Goal: Communication & Community: Answer question/provide support

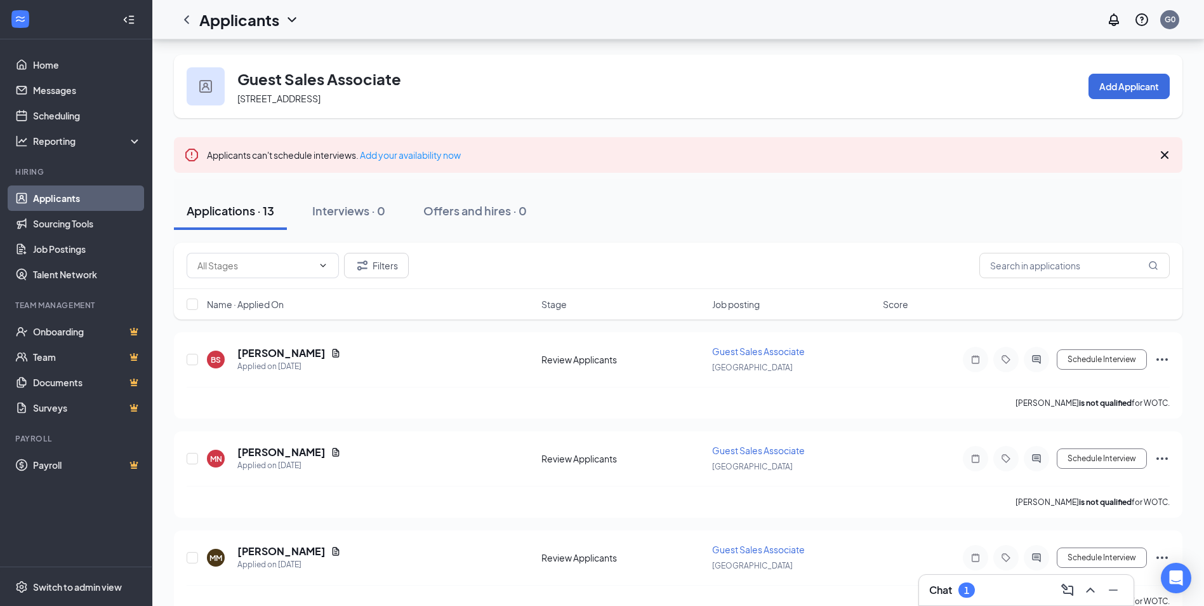
scroll to position [127, 0]
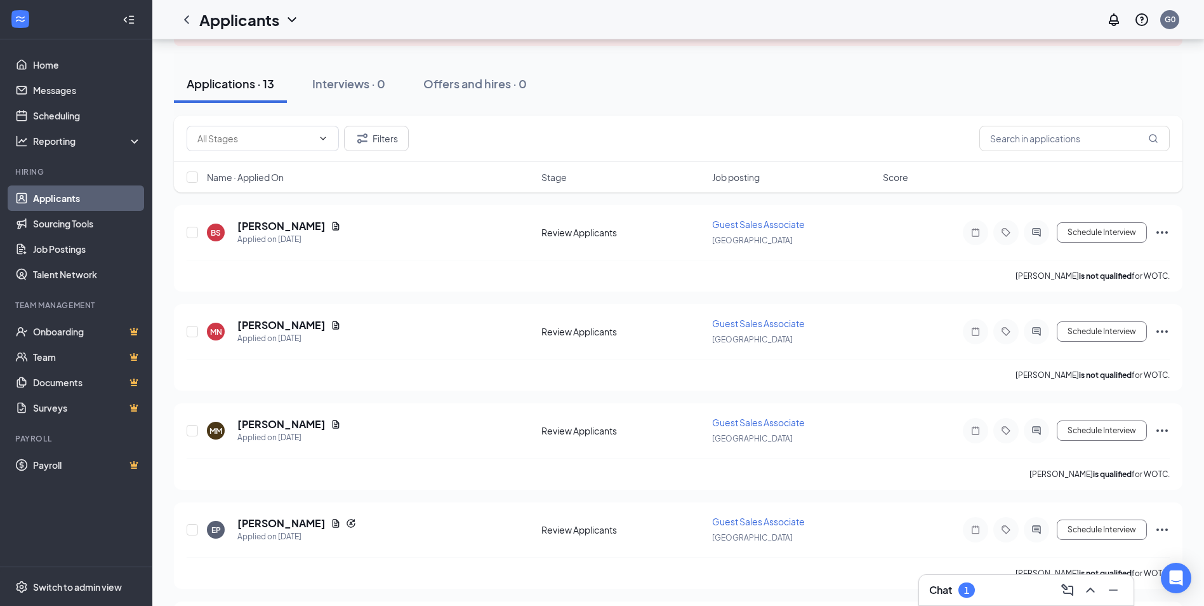
click at [940, 592] on h3 "Chat" at bounding box center [940, 590] width 23 height 14
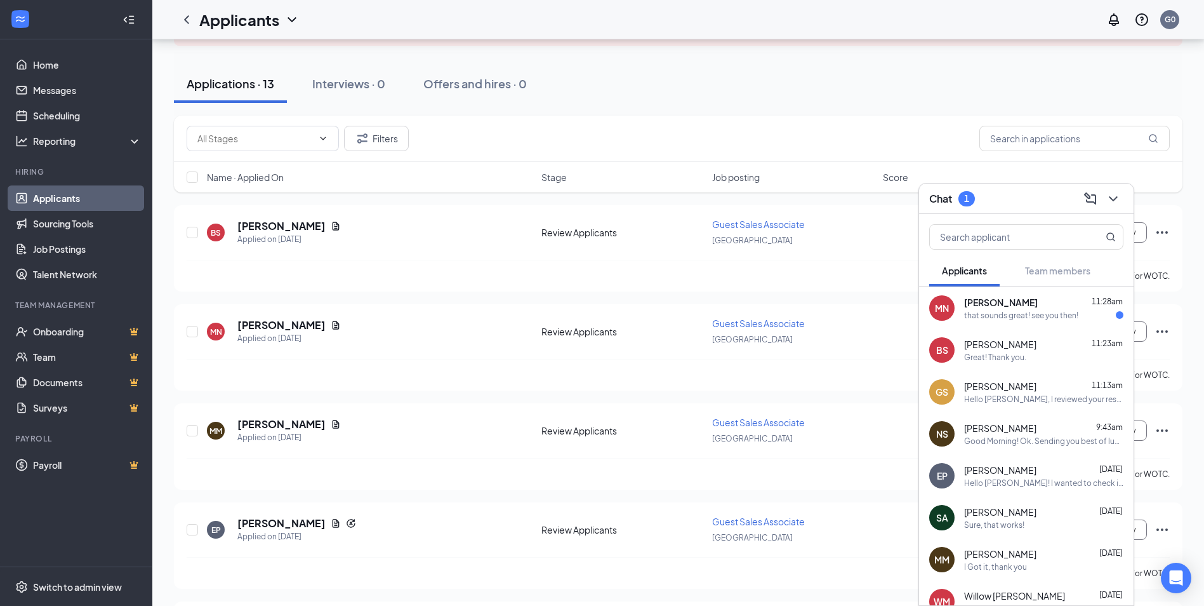
click at [1063, 318] on div "that sounds great! see you then!" at bounding box center [1021, 315] width 114 height 11
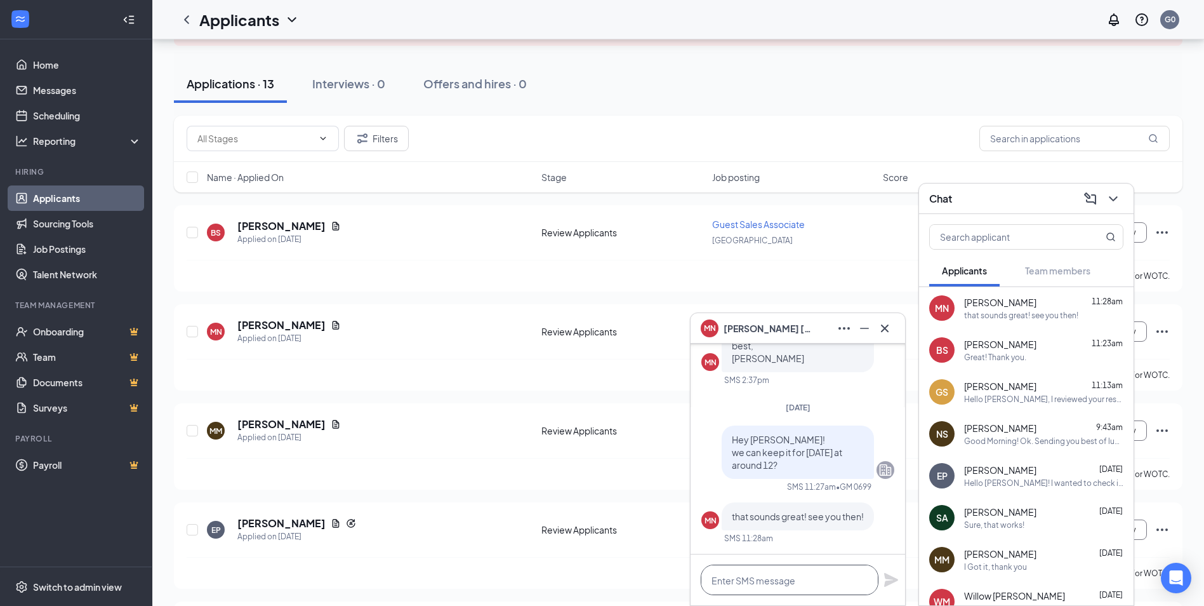
click at [763, 584] on textarea at bounding box center [790, 579] width 178 height 30
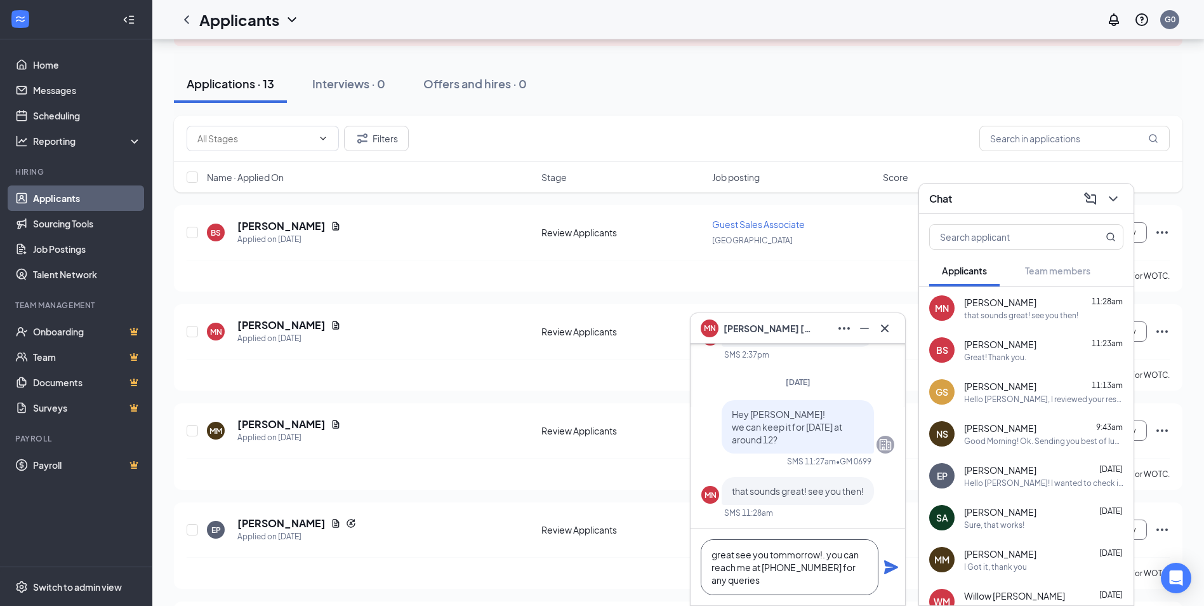
type textarea "great see you tommorrow!. you can reach me at [PHONE_NUMBER] for any queries"
click at [891, 562] on icon "Plane" at bounding box center [891, 566] width 15 height 15
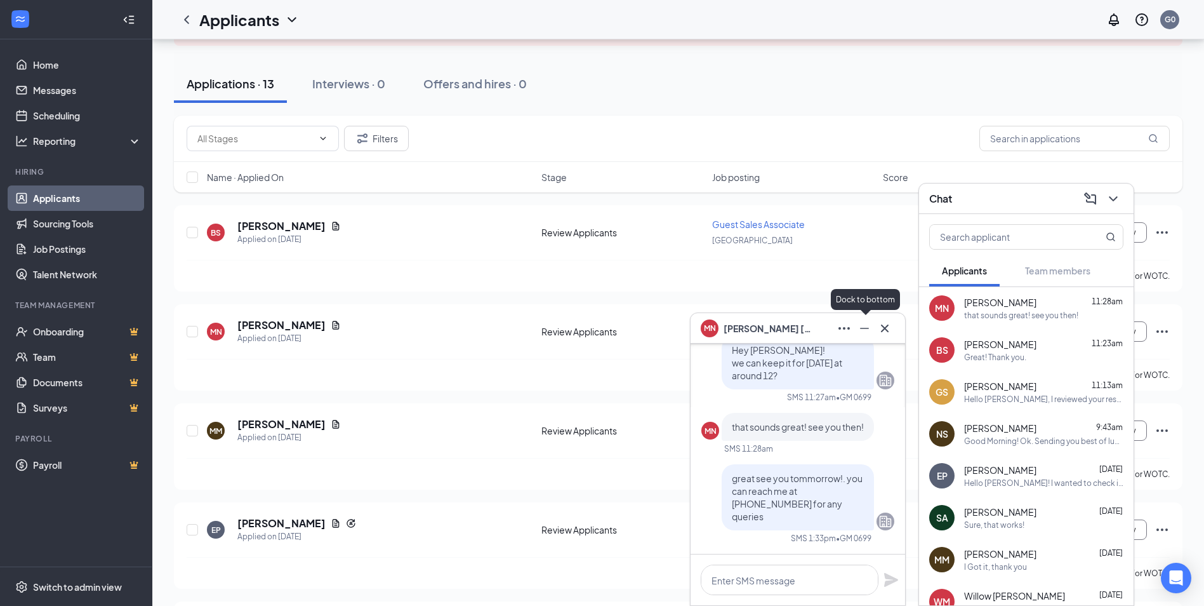
click at [868, 328] on icon "Minimize" at bounding box center [864, 328] width 9 height 1
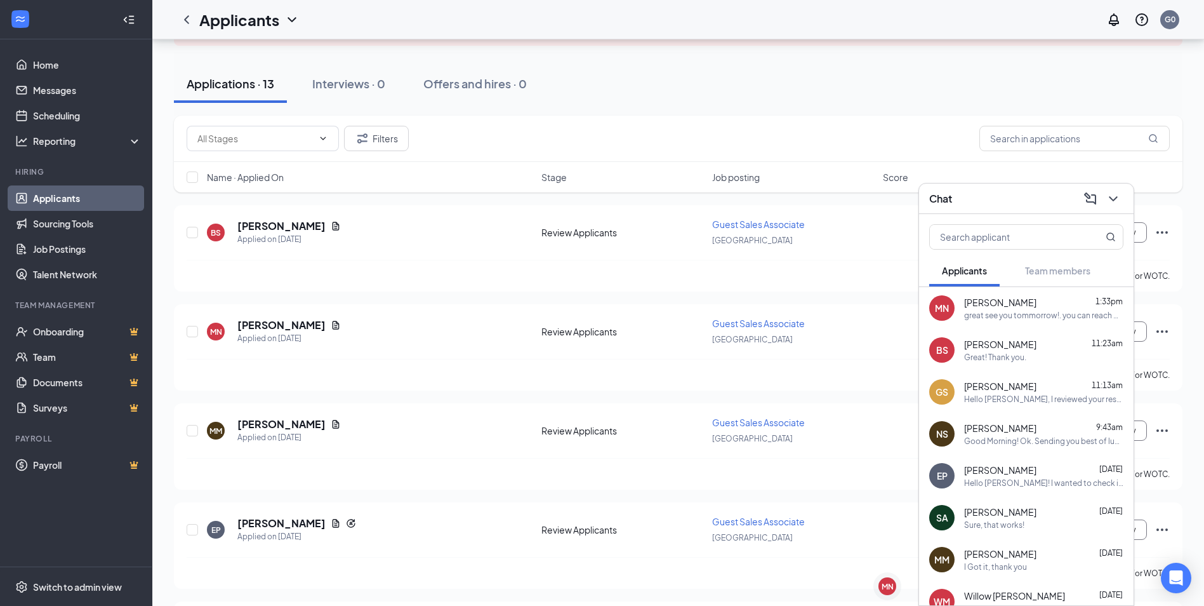
drag, startPoint x: 1043, startPoint y: 317, endPoint x: 1049, endPoint y: 342, distance: 26.2
click at [1044, 326] on div "MN [PERSON_NAME] 1:33pm great see you tommorrow!. you can reach me at [PHONE_NU…" at bounding box center [1026, 308] width 215 height 42
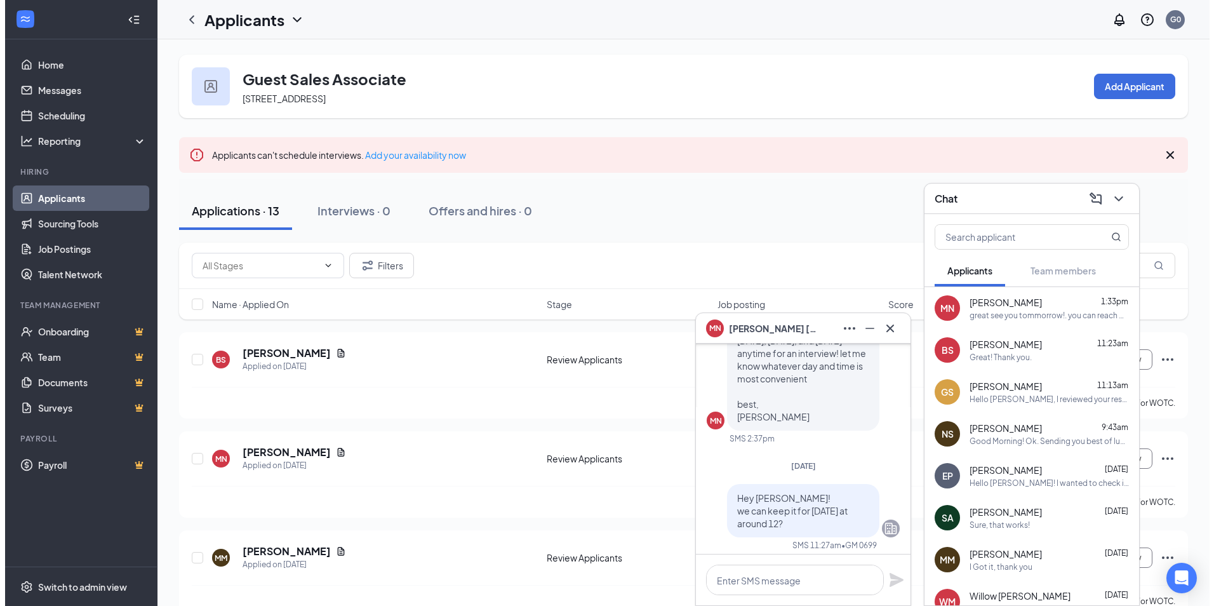
scroll to position [-254, 0]
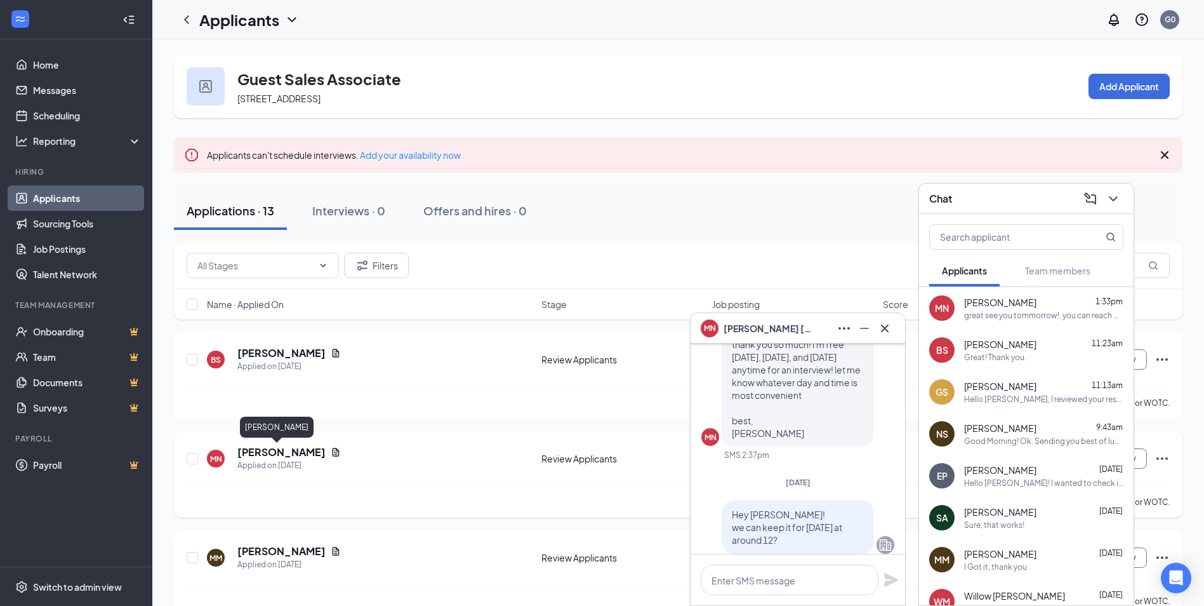
click at [278, 456] on h5 "[PERSON_NAME]" at bounding box center [281, 452] width 88 height 14
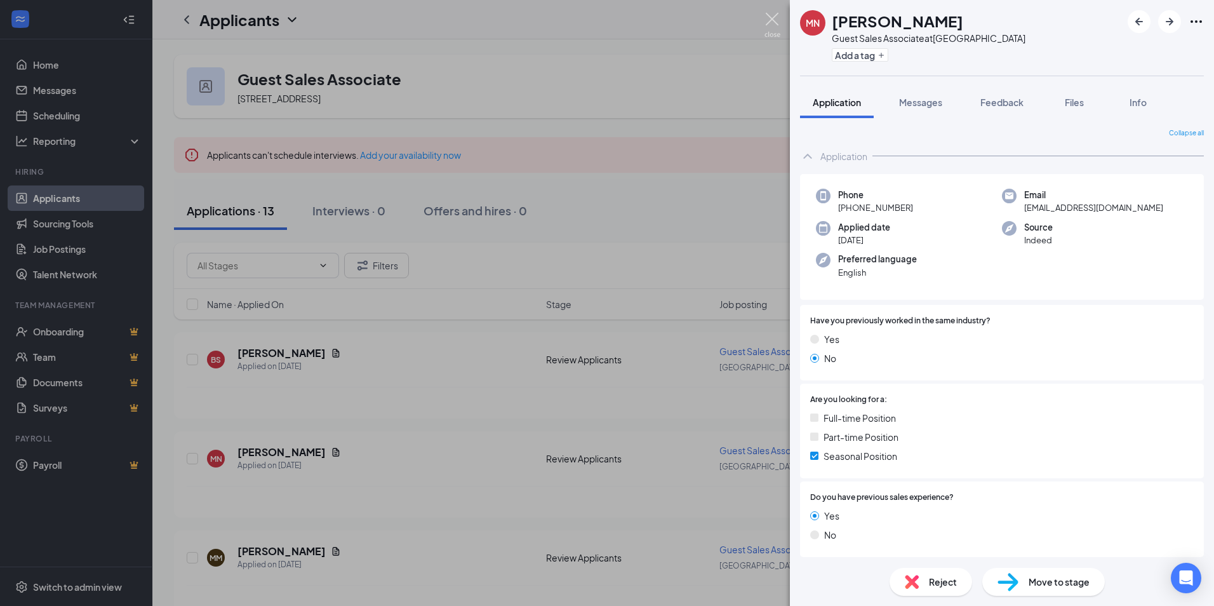
click at [767, 18] on img at bounding box center [772, 25] width 16 height 25
